Goal: Find specific page/section: Find specific page/section

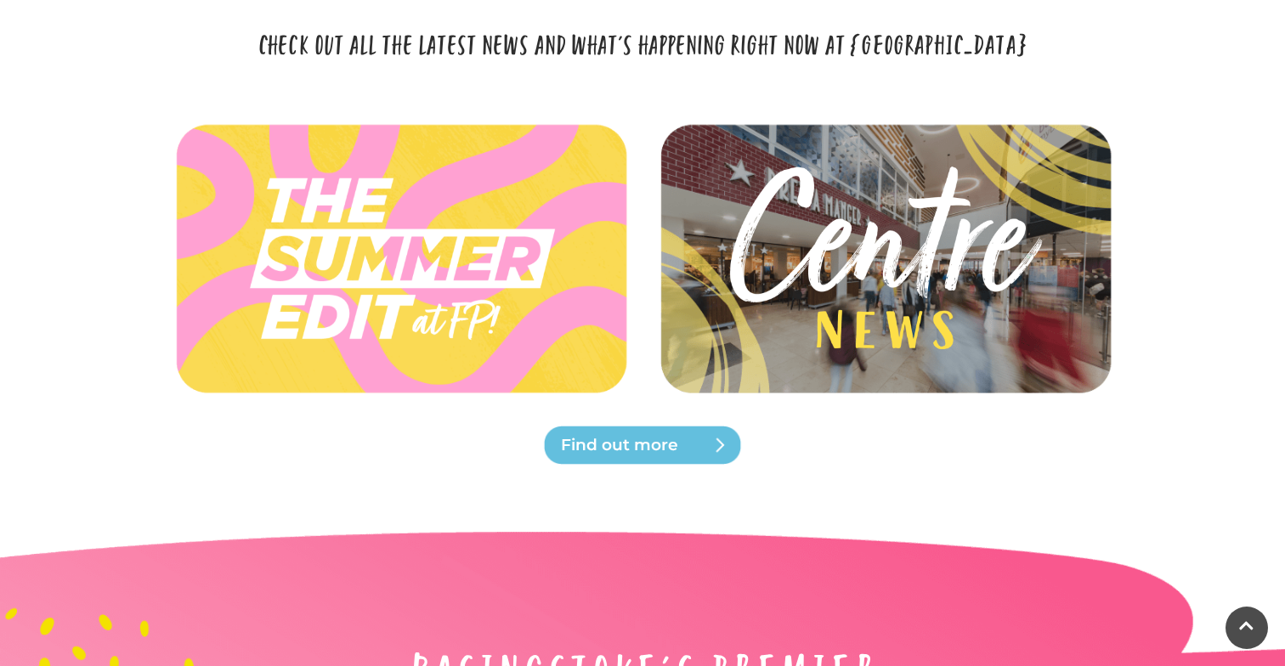
scroll to position [3720, 0]
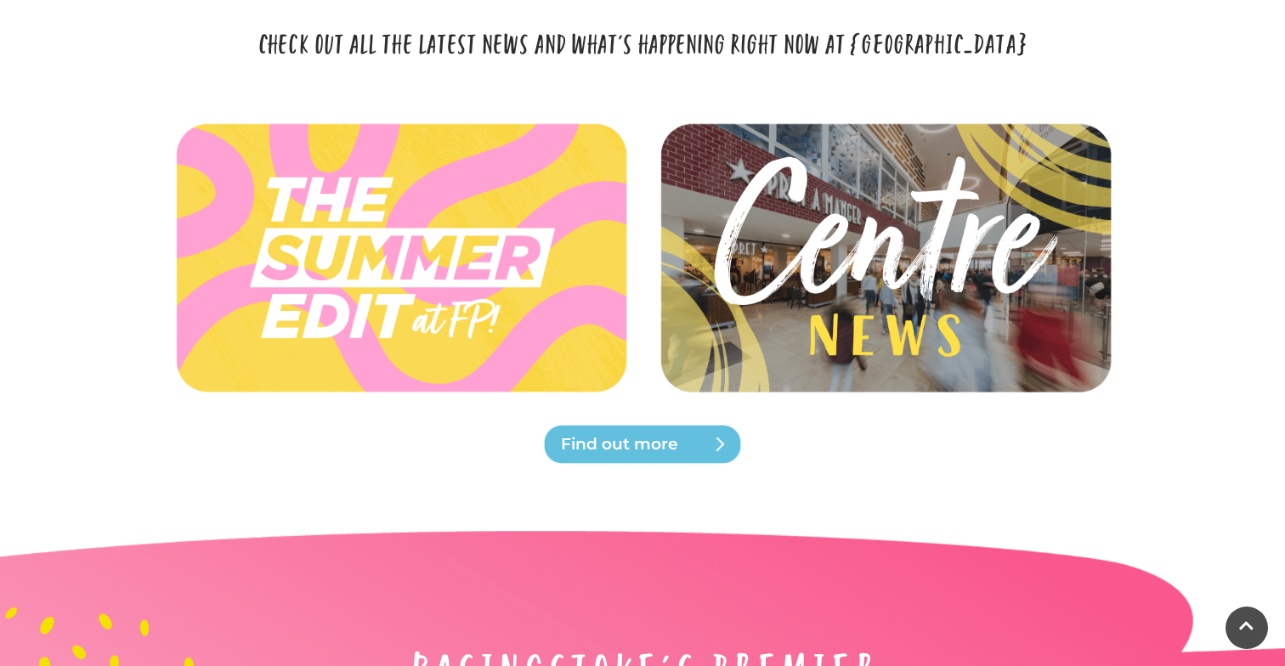
click at [903, 322] on img at bounding box center [884, 257] width 505 height 227
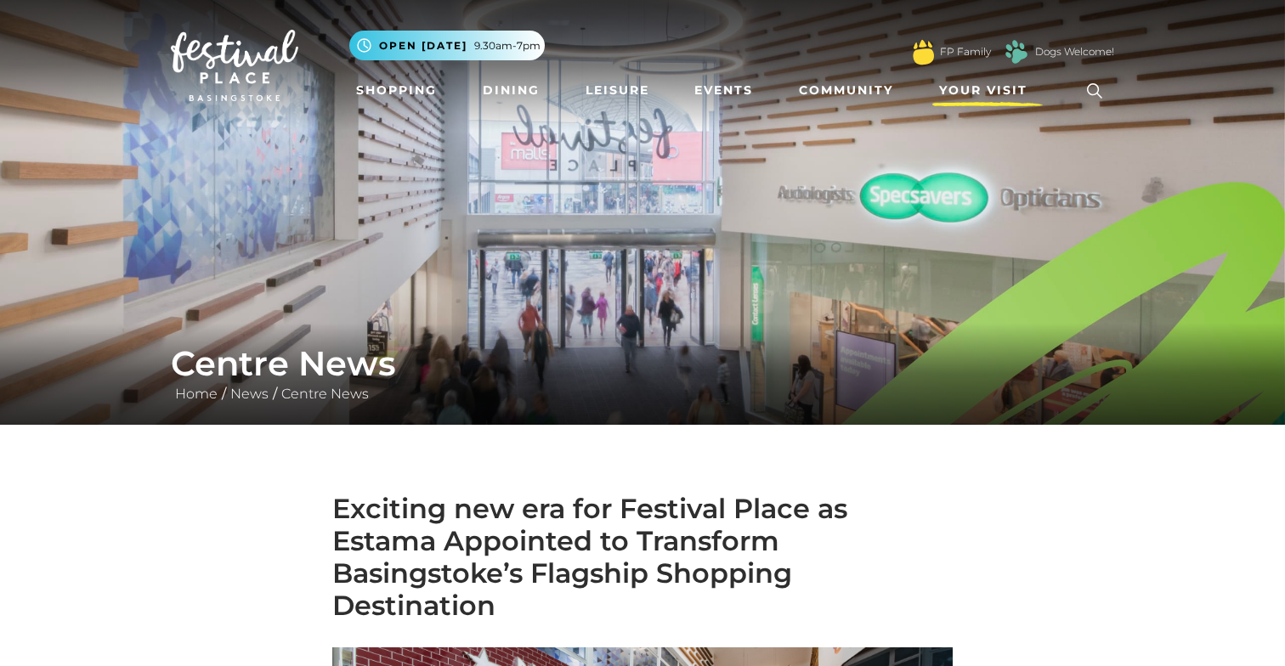
click at [985, 91] on span "Your Visit" at bounding box center [983, 91] width 88 height 18
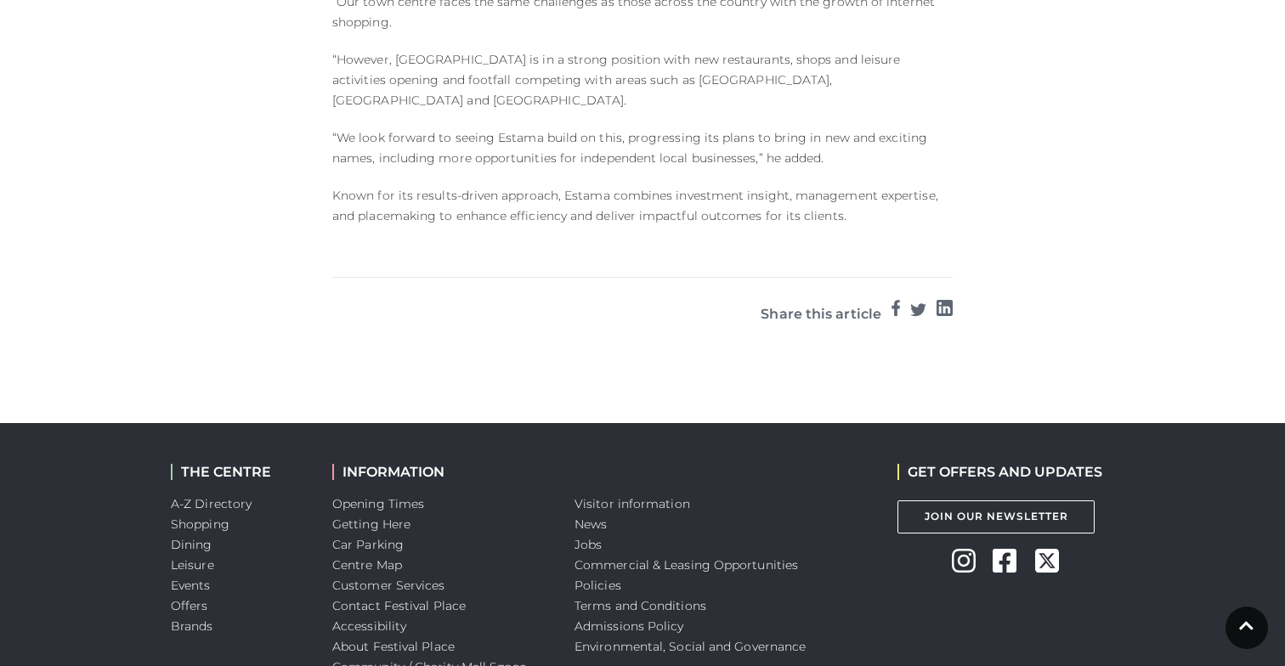
scroll to position [1905, 0]
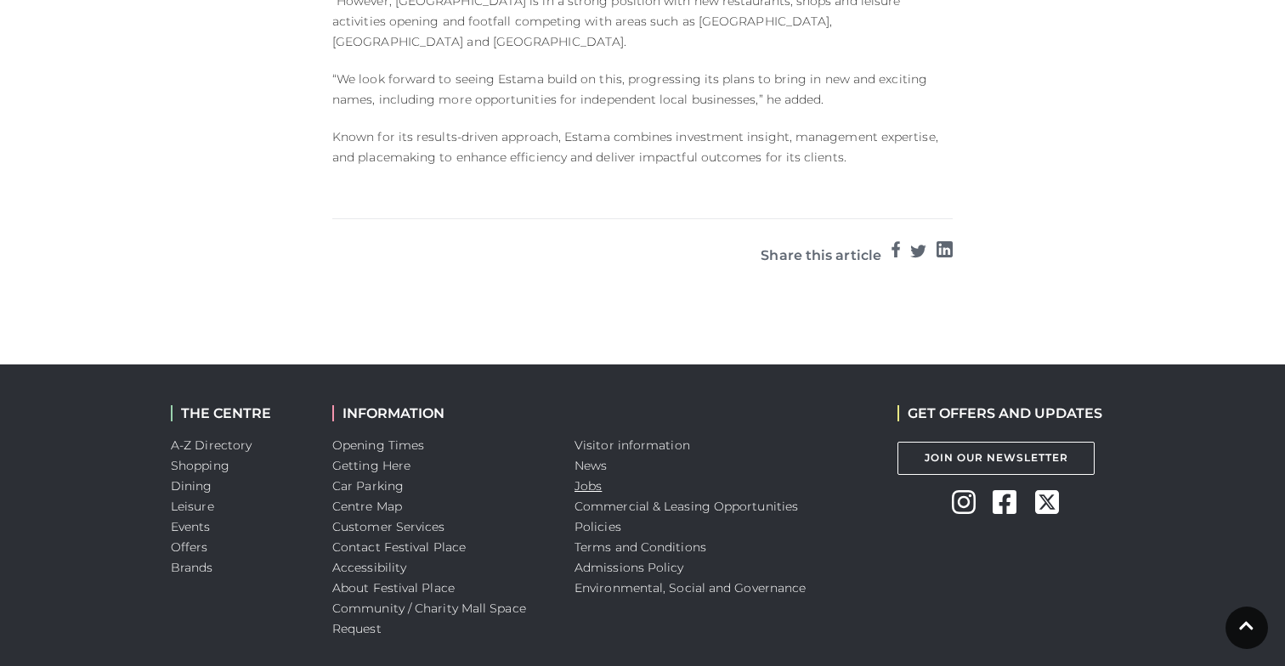
click at [587, 478] on link "Jobs" at bounding box center [587, 485] width 27 height 15
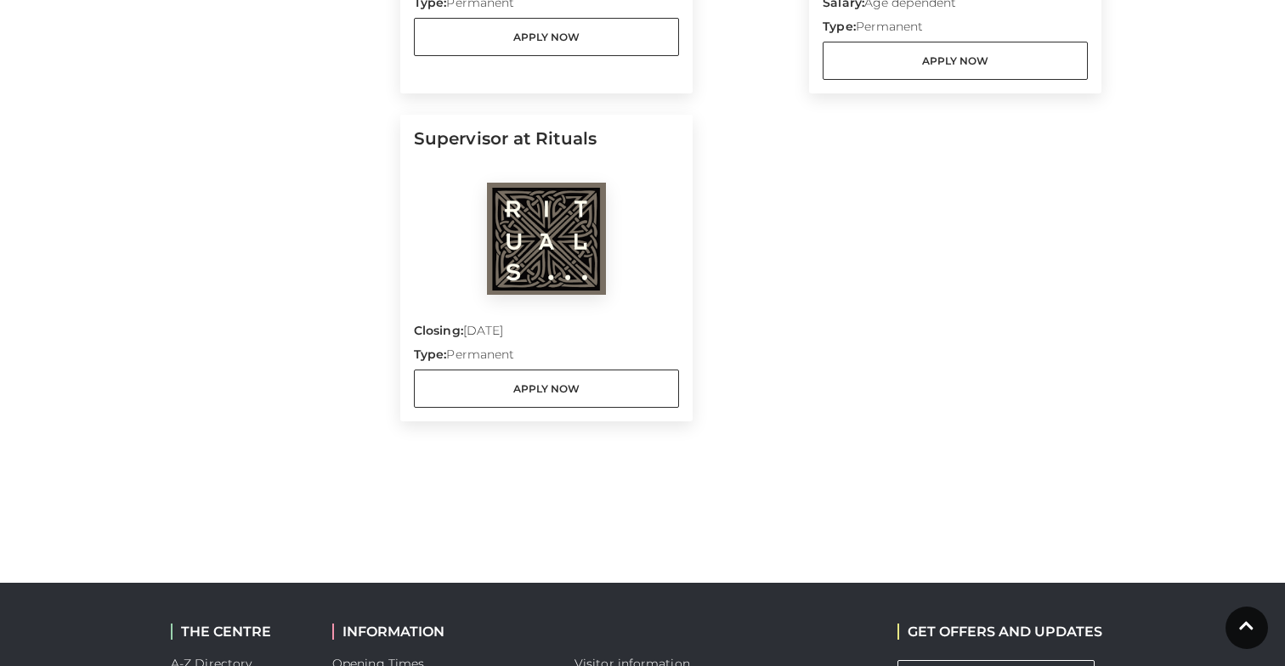
scroll to position [1510, 0]
